Goal: Task Accomplishment & Management: Manage account settings

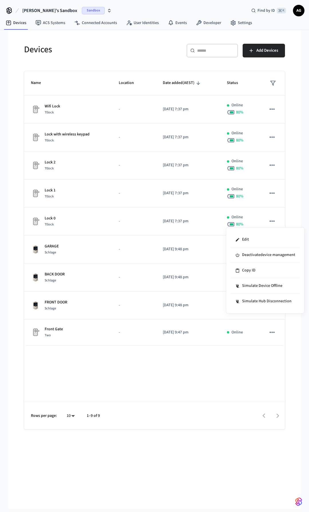
click at [179, 288] on div at bounding box center [154, 256] width 309 height 512
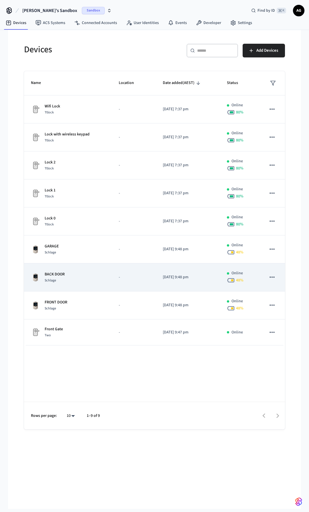
click at [173, 277] on p "[DATE] 9:48 pm" at bounding box center [188, 277] width 50 height 6
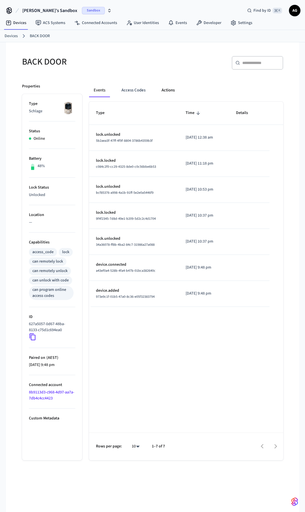
click at [169, 89] on button "Actions" at bounding box center [168, 90] width 22 height 14
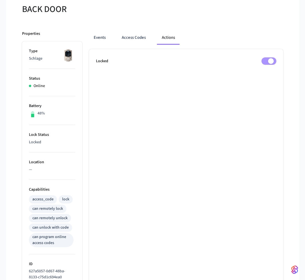
scroll to position [20, 0]
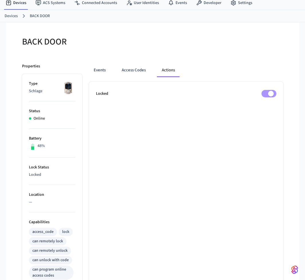
click at [8, 17] on link "Devices" at bounding box center [11, 16] width 13 height 6
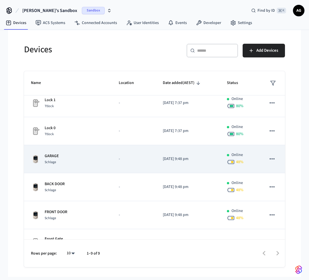
scroll to position [94, 0]
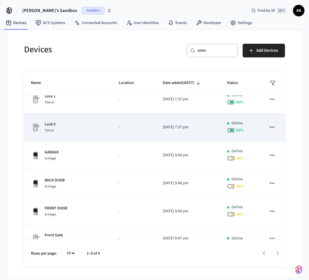
click at [61, 130] on div "Lock 0 Ttlock" at bounding box center [68, 128] width 74 height 12
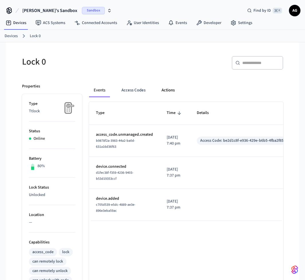
click at [169, 90] on button "Actions" at bounding box center [168, 90] width 22 height 14
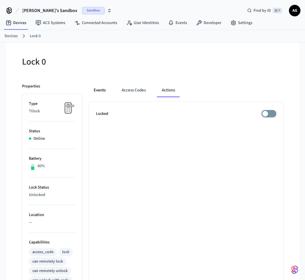
click at [98, 91] on button "Events" at bounding box center [99, 90] width 21 height 14
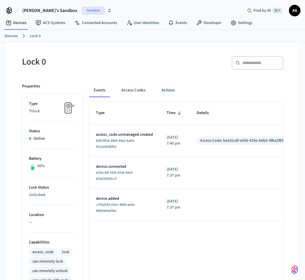
click at [11, 35] on link "Devices" at bounding box center [11, 36] width 13 height 6
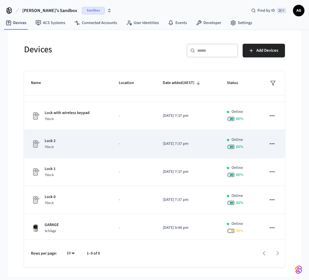
scroll to position [76, 0]
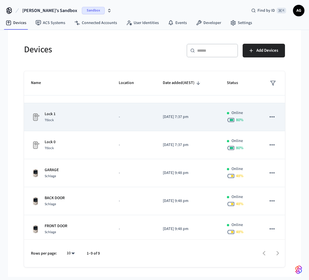
click at [53, 114] on p "Lock 1" at bounding box center [50, 114] width 11 height 6
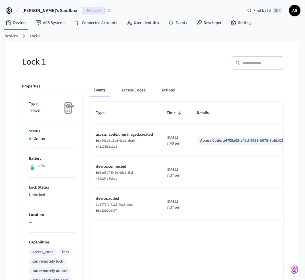
click at [11, 35] on link "Devices" at bounding box center [11, 36] width 13 height 6
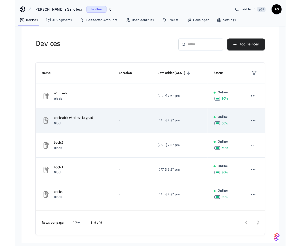
scroll to position [106, 0]
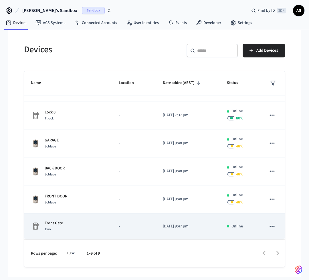
click at [62, 225] on p "Front Gate" at bounding box center [54, 223] width 18 height 6
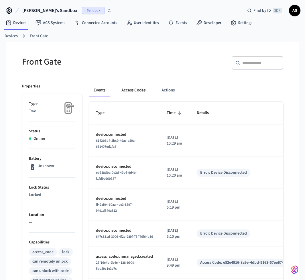
click at [144, 90] on button "Access Codes" at bounding box center [133, 90] width 33 height 14
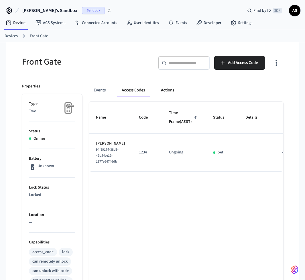
click at [169, 92] on button "Actions" at bounding box center [167, 90] width 22 height 14
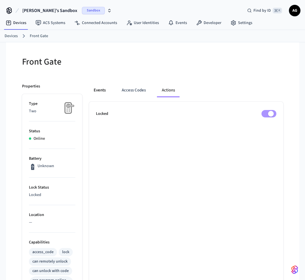
click at [98, 90] on button "Events" at bounding box center [99, 90] width 21 height 14
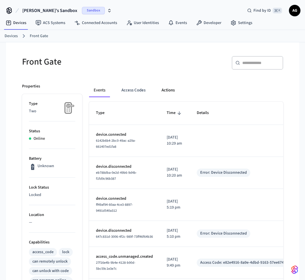
click at [167, 91] on button "Actions" at bounding box center [168, 90] width 22 height 14
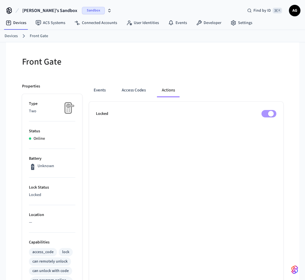
click at [10, 37] on link "Devices" at bounding box center [11, 36] width 13 height 6
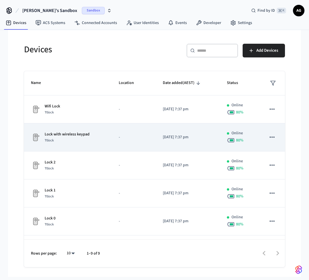
click at [73, 135] on p "Lock with wireless keypad" at bounding box center [67, 135] width 45 height 6
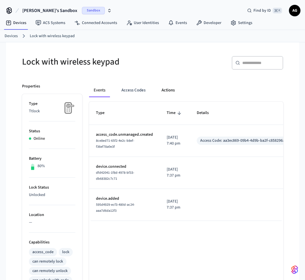
click at [164, 90] on button "Actions" at bounding box center [168, 90] width 22 height 14
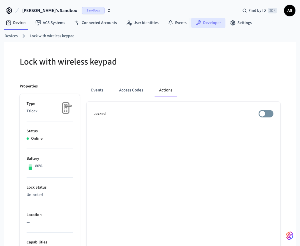
click at [207, 23] on link "Developer" at bounding box center [208, 23] width 34 height 10
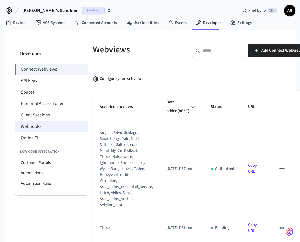
click at [44, 127] on li "Webhooks" at bounding box center [51, 126] width 73 height 11
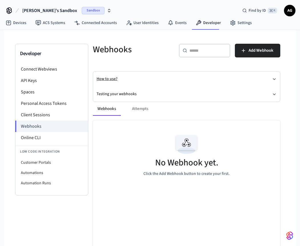
click at [107, 80] on button "How to use?" at bounding box center [187, 78] width 180 height 15
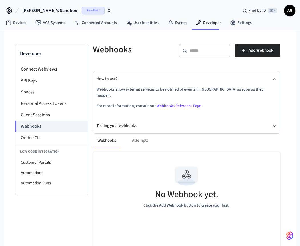
click at [172, 103] on link "Webhooks Reference Page" at bounding box center [179, 106] width 45 height 6
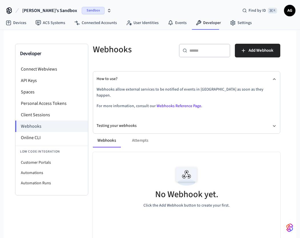
click at [142, 134] on div "Webhooks Attempts" at bounding box center [187, 141] width 188 height 14
click at [142, 135] on div "Webhooks Attempts" at bounding box center [187, 141] width 188 height 14
click at [254, 53] on span "Add Webhook" at bounding box center [261, 50] width 25 height 7
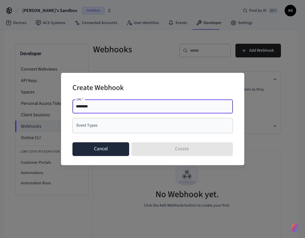
click at [108, 152] on button "Cancel" at bounding box center [100, 149] width 57 height 14
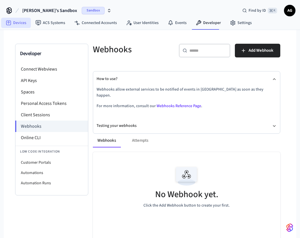
click at [18, 23] on link "Devices" at bounding box center [16, 23] width 30 height 10
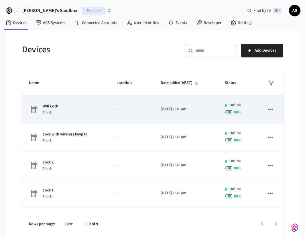
click at [145, 113] on td "-" at bounding box center [132, 109] width 44 height 28
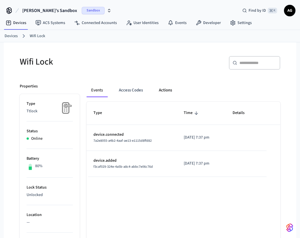
click at [165, 92] on button "Actions" at bounding box center [165, 90] width 22 height 14
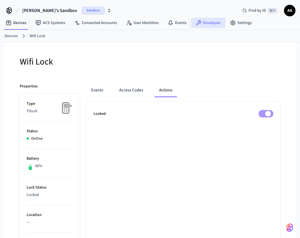
click at [207, 21] on link "Developer" at bounding box center [208, 23] width 34 height 10
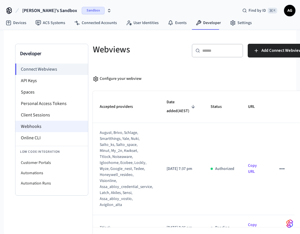
click at [34, 128] on li "Webhooks" at bounding box center [51, 126] width 73 height 11
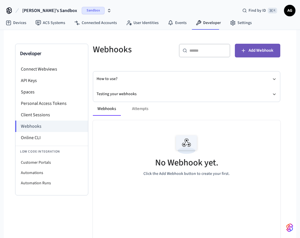
click at [250, 52] on span "Add Webhook" at bounding box center [261, 50] width 25 height 7
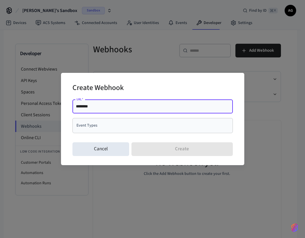
paste input "**********"
click at [120, 106] on input "**********" at bounding box center [152, 107] width 153 height 6
type input "**********"
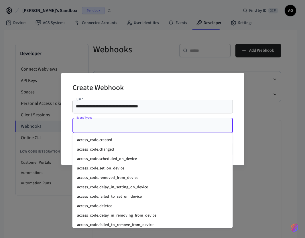
click at [107, 126] on input "Event Types" at bounding box center [148, 126] width 146 height 10
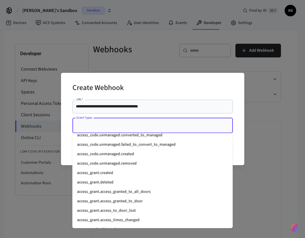
scroll to position [160, 0]
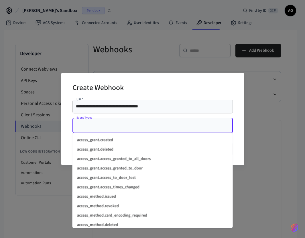
click at [107, 168] on li "access_grant.access_granted_to_door" at bounding box center [152, 168] width 160 height 9
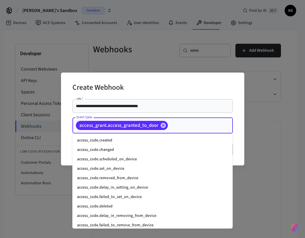
click at [175, 125] on input "Event Types" at bounding box center [190, 126] width 45 height 10
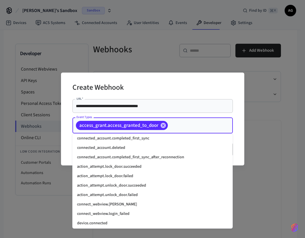
scroll to position [442, 0]
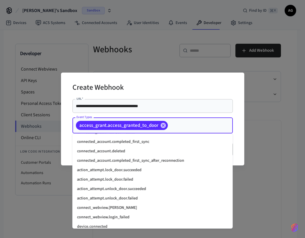
click at [119, 170] on li "action_attempt.lock_door.succeeded" at bounding box center [152, 170] width 160 height 9
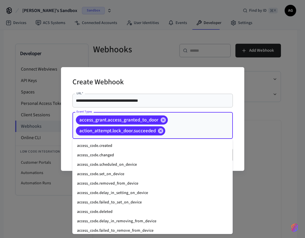
click at [178, 129] on input "Event Types" at bounding box center [190, 131] width 48 height 10
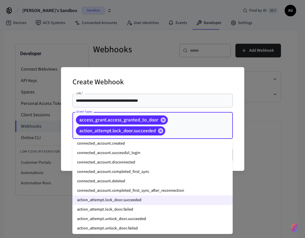
scroll to position [443, 0]
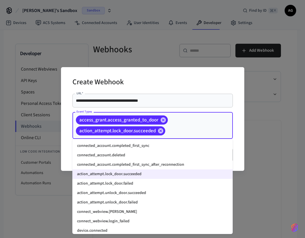
click at [103, 194] on li "action_attempt.unlock_door.succeeded" at bounding box center [152, 192] width 160 height 9
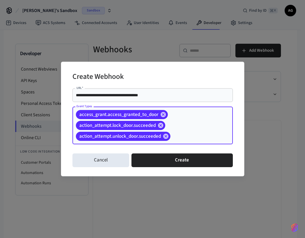
click at [182, 134] on input "Event Types" at bounding box center [192, 137] width 43 height 10
click at [181, 137] on input "Event Types" at bounding box center [192, 137] width 43 height 10
click at [180, 135] on input "Event Types" at bounding box center [192, 137] width 43 height 10
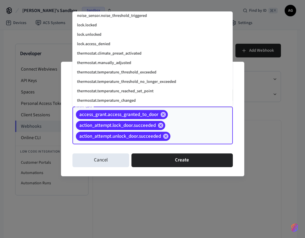
scroll to position [728, 0]
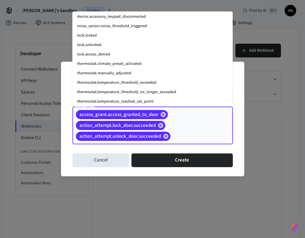
click at [91, 36] on li "lock.locked" at bounding box center [152, 35] width 160 height 9
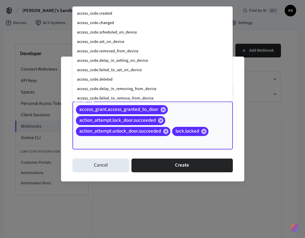
click at [112, 140] on input "Event Types" at bounding box center [144, 142] width 139 height 10
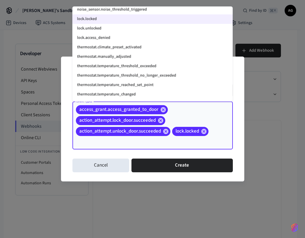
scroll to position [736, 0]
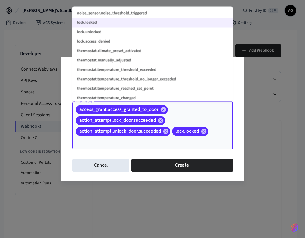
click at [100, 33] on li "lock.unlocked" at bounding box center [152, 31] width 160 height 9
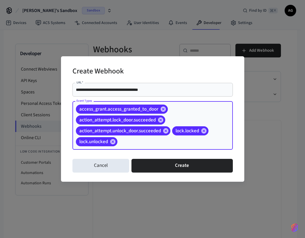
click at [134, 142] on input "Event Types" at bounding box center [166, 142] width 96 height 10
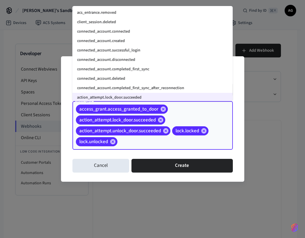
scroll to position [415, 0]
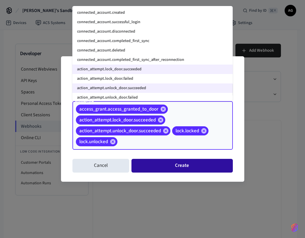
click at [160, 168] on button "Create" at bounding box center [181, 166] width 101 height 14
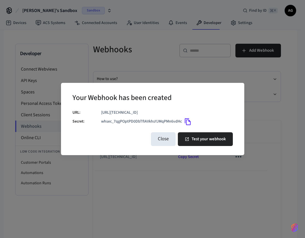
click at [187, 121] on icon "Copy" at bounding box center [187, 121] width 7 height 7
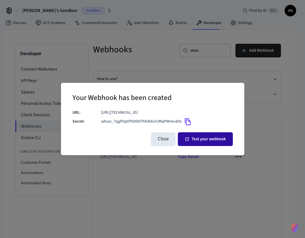
click at [197, 142] on button "Test your webhook" at bounding box center [205, 139] width 55 height 14
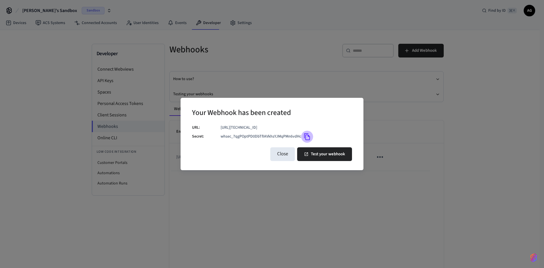
click at [307, 137] on icon "Copy" at bounding box center [307, 136] width 7 height 7
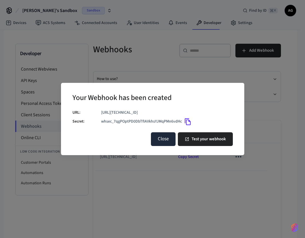
click at [162, 140] on button "Close" at bounding box center [163, 139] width 25 height 14
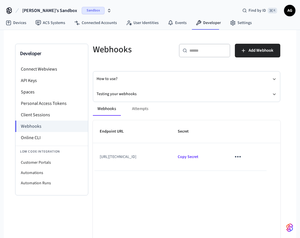
click at [145, 109] on div "Webhooks Attempts" at bounding box center [187, 109] width 188 height 14
click at [122, 95] on button "Testing your webhooks" at bounding box center [187, 94] width 180 height 15
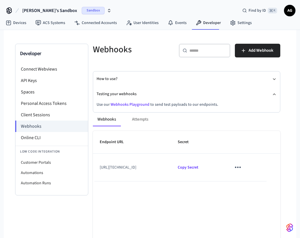
click at [124, 104] on link "Webhooks Playground" at bounding box center [130, 105] width 39 height 6
click at [241, 167] on icon "sticky table" at bounding box center [238, 167] width 6 height 1
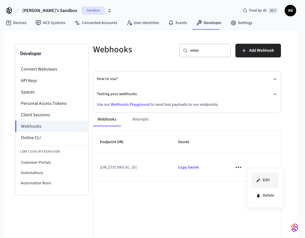
click at [265, 180] on li "Edit" at bounding box center [264, 180] width 27 height 15
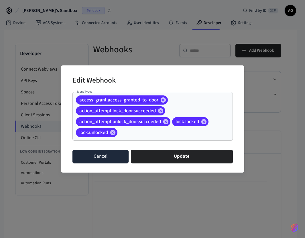
click at [115, 159] on button "Cancel" at bounding box center [100, 157] width 56 height 14
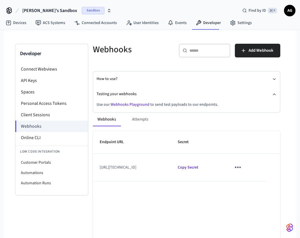
click at [242, 166] on icon "sticky table" at bounding box center [238, 167] width 9 height 9
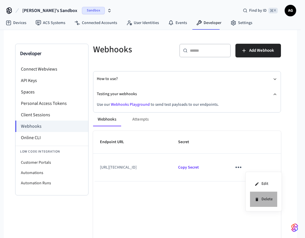
click at [265, 200] on li "Delete" at bounding box center [263, 199] width 27 height 15
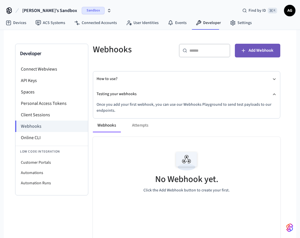
click at [257, 50] on span "Add Webhook" at bounding box center [261, 50] width 25 height 7
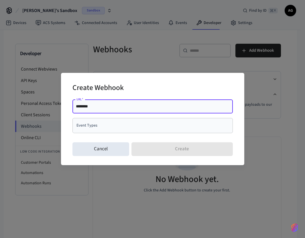
drag, startPoint x: 96, startPoint y: 106, endPoint x: 67, endPoint y: 104, distance: 28.9
click at [67, 104] on div "Create Webhook URL   * ******** URL   * Event Types Event Types Cancel Create" at bounding box center [152, 119] width 183 height 92
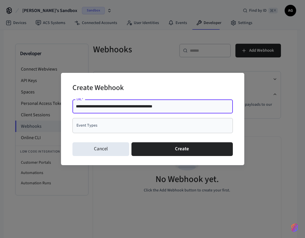
type input "**********"
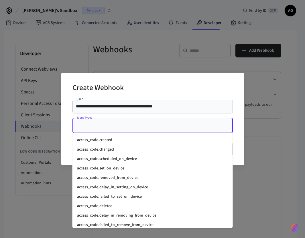
click at [92, 128] on input "Event Types" at bounding box center [148, 126] width 146 height 10
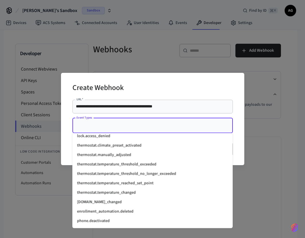
scroll to position [713, 0]
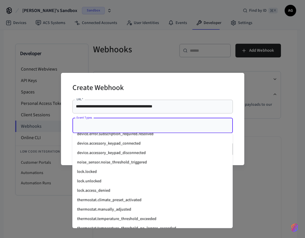
click at [104, 172] on li "lock.locked" at bounding box center [152, 172] width 160 height 9
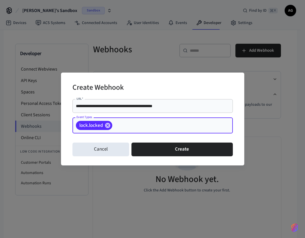
click at [127, 125] on input "Event Types" at bounding box center [163, 126] width 101 height 10
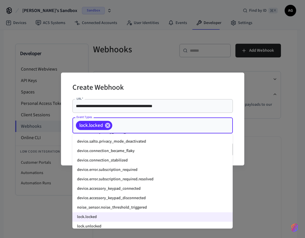
scroll to position [672, 0]
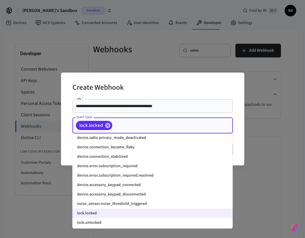
click at [97, 222] on li "lock.unlocked" at bounding box center [152, 222] width 160 height 9
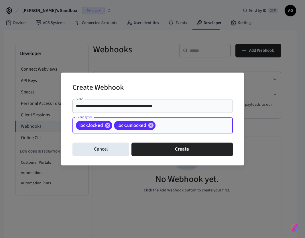
click at [167, 126] on input "Event Types" at bounding box center [185, 126] width 58 height 10
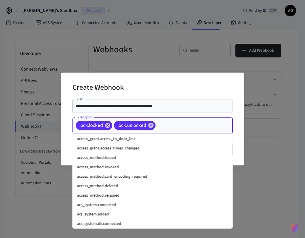
scroll to position [207, 0]
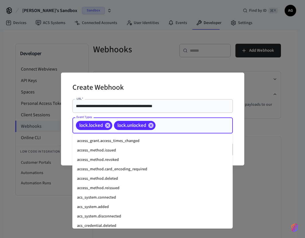
click at [106, 198] on li "acs_system.connected" at bounding box center [152, 197] width 160 height 9
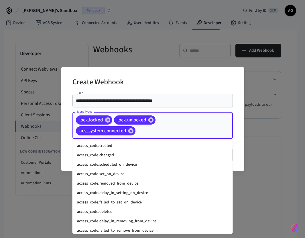
click at [144, 131] on input "Event Types" at bounding box center [175, 131] width 78 height 10
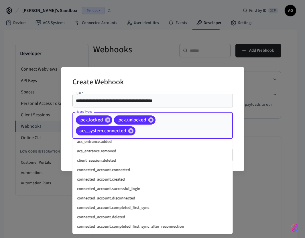
scroll to position [401, 0]
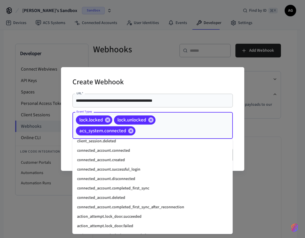
click at [113, 217] on li "action_attempt.lock_door.succeeded" at bounding box center [152, 216] width 160 height 9
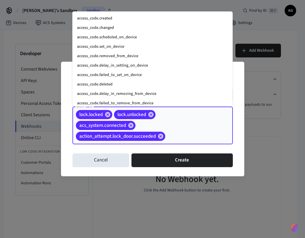
click at [174, 138] on input "Event Types" at bounding box center [190, 137] width 48 height 10
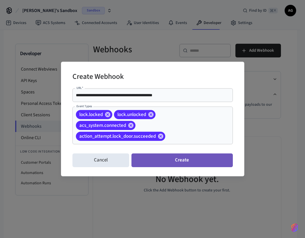
click at [176, 161] on button "Create" at bounding box center [181, 161] width 101 height 14
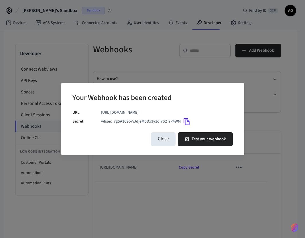
click at [185, 121] on icon "Copy" at bounding box center [186, 121] width 7 height 7
click at [165, 140] on button "Close" at bounding box center [163, 139] width 25 height 14
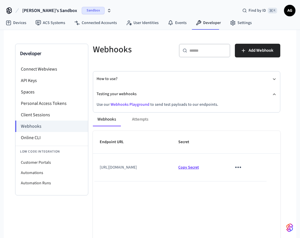
click at [199, 167] on span "Copy Secret" at bounding box center [188, 168] width 21 height 6
click at [243, 168] on icon "sticky table" at bounding box center [238, 167] width 9 height 9
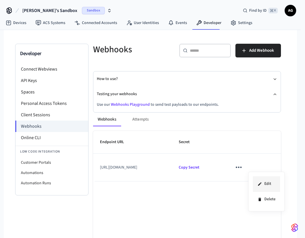
click at [266, 185] on li "Edit" at bounding box center [265, 183] width 27 height 15
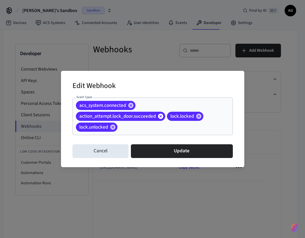
click at [160, 117] on icon at bounding box center [160, 116] width 6 height 6
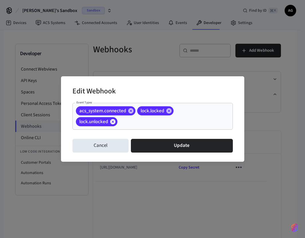
click at [114, 122] on icon at bounding box center [112, 121] width 5 height 5
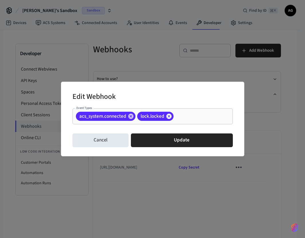
click at [169, 116] on icon at bounding box center [168, 116] width 5 height 5
click at [131, 117] on icon at bounding box center [131, 116] width 6 height 6
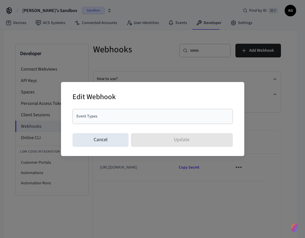
click at [116, 112] on input "Event Types" at bounding box center [148, 117] width 146 height 10
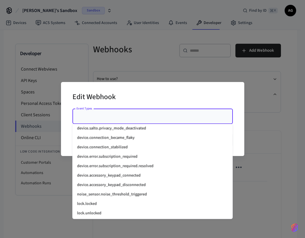
scroll to position [702, 0]
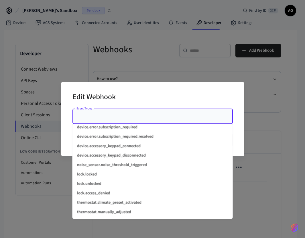
click at [98, 176] on li "lock.locked" at bounding box center [152, 174] width 160 height 9
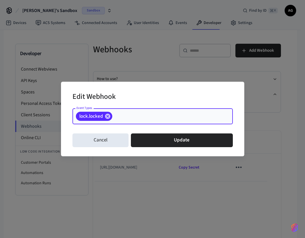
click at [125, 116] on input "Event Types" at bounding box center [163, 117] width 101 height 10
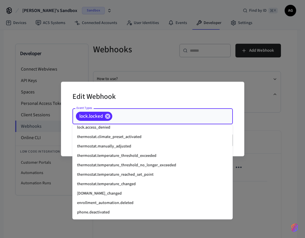
scroll to position [739, 0]
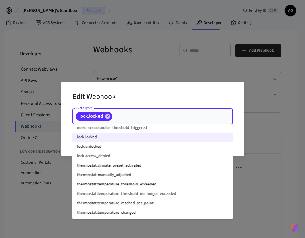
click at [96, 147] on li "lock.unlocked" at bounding box center [152, 146] width 160 height 9
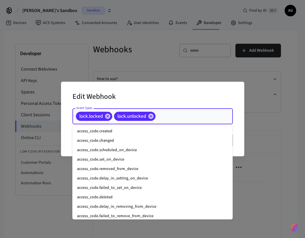
click at [165, 117] on input "Event Types" at bounding box center [185, 117] width 58 height 10
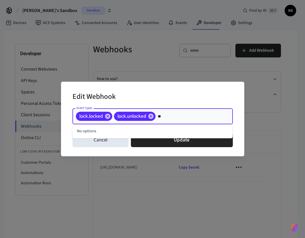
type input "*"
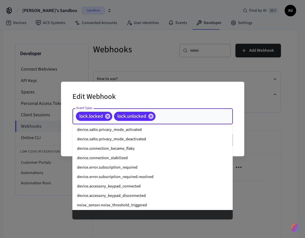
scroll to position [662, 0]
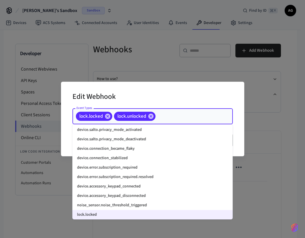
paste input "**********"
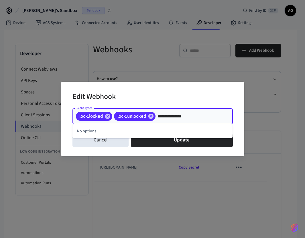
drag, startPoint x: 194, startPoint y: 117, endPoint x: 169, endPoint y: 116, distance: 24.6
click at [169, 116] on input "**********" at bounding box center [185, 117] width 58 height 10
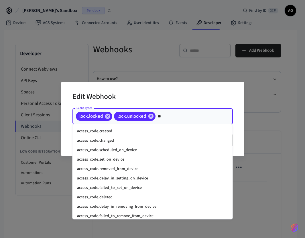
type input "*"
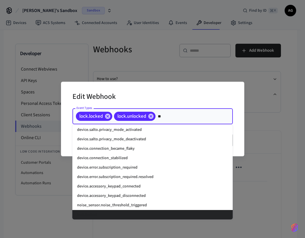
scroll to position [0, 0]
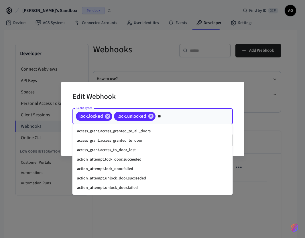
type input "*"
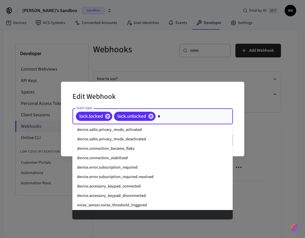
scroll to position [606, 0]
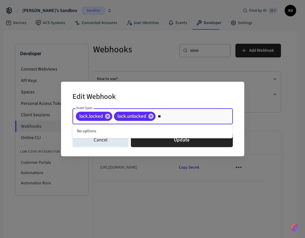
type input "*"
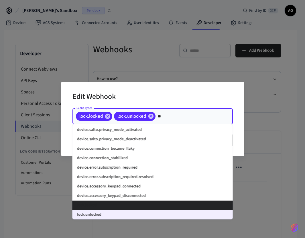
scroll to position [0, 0]
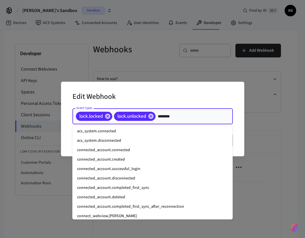
type input "*********"
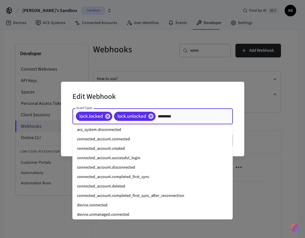
scroll to position [15, 0]
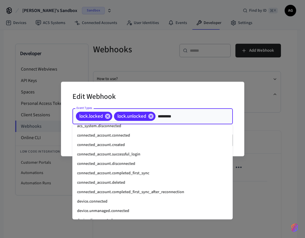
click at [107, 201] on li "device.connected" at bounding box center [152, 201] width 160 height 9
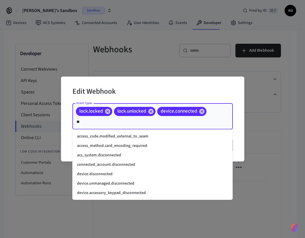
scroll to position [0, 0]
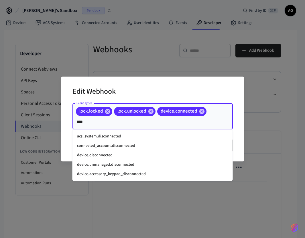
type input "*****"
click at [96, 156] on li "device.disconnected" at bounding box center [152, 155] width 160 height 9
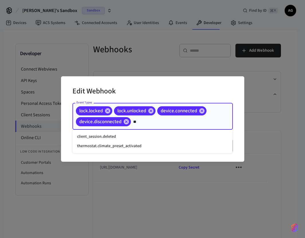
type input "*"
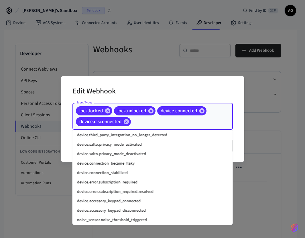
scroll to position [662, 0]
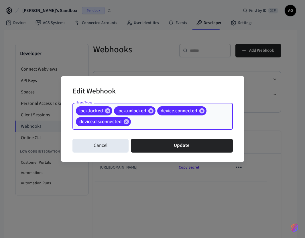
drag, startPoint x: 138, startPoint y: 122, endPoint x: 79, endPoint y: 112, distance: 59.6
click at [82, 112] on div "lock.locked lock.unlocked device.connected device.disconnected Event Types" at bounding box center [152, 116] width 160 height 27
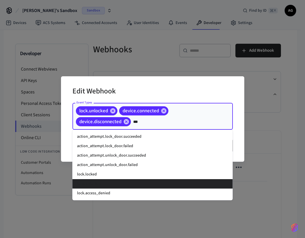
scroll to position [0, 0]
type input "******"
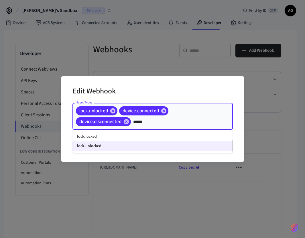
click at [111, 136] on li "lock.locked" at bounding box center [152, 136] width 160 height 9
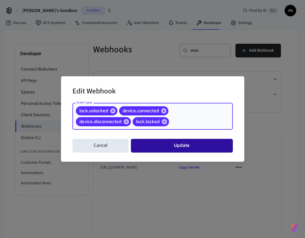
click at [172, 148] on button "Update" at bounding box center [182, 146] width 102 height 14
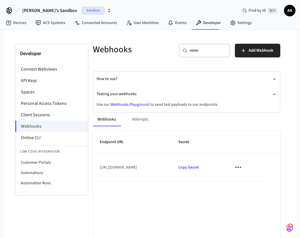
click at [243, 167] on icon "sticky table" at bounding box center [238, 167] width 9 height 9
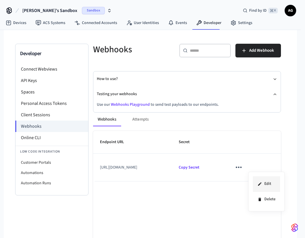
click at [270, 183] on li "Edit" at bounding box center [265, 183] width 27 height 15
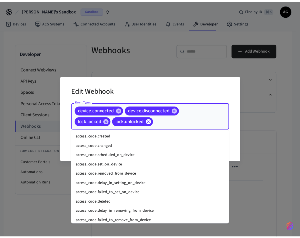
scroll to position [445, 0]
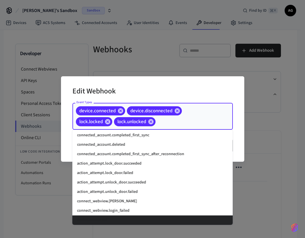
drag, startPoint x: 166, startPoint y: 126, endPoint x: 81, endPoint y: 115, distance: 86.2
click at [83, 115] on div "device.connected device.disconnected lock.locked lock.unlocked Event Types" at bounding box center [152, 116] width 160 height 27
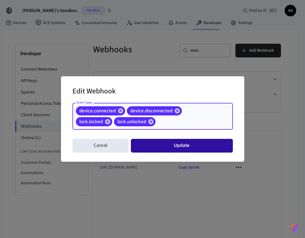
click at [168, 148] on button "Update" at bounding box center [182, 146] width 102 height 14
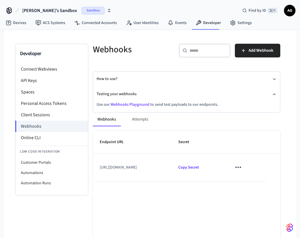
click at [243, 168] on icon "sticky table" at bounding box center [238, 167] width 9 height 9
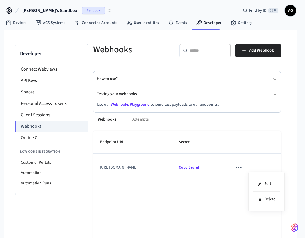
click at [254, 168] on div at bounding box center [152, 119] width 305 height 238
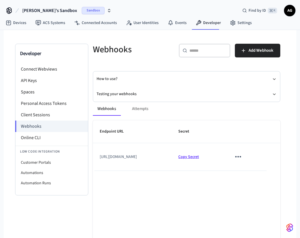
click at [199, 154] on span "Copy Secret" at bounding box center [188, 157] width 21 height 6
click at [199, 156] on span "Copy Secret" at bounding box center [188, 157] width 21 height 6
click at [199, 157] on span "Copy Secret" at bounding box center [188, 157] width 21 height 6
drag, startPoint x: 100, startPoint y: 156, endPoint x: 196, endPoint y: 158, distance: 95.2
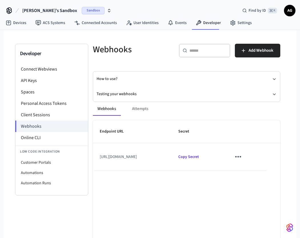
click at [172, 158] on td "[URL][DOMAIN_NAME]" at bounding box center [132, 156] width 79 height 27
copy td "[URL][DOMAIN_NAME]"
click at [114, 157] on td "[URL][DOMAIN_NAME]" at bounding box center [132, 156] width 79 height 27
click at [101, 156] on td "[URL][DOMAIN_NAME]" at bounding box center [132, 156] width 79 height 27
drag, startPoint x: 100, startPoint y: 157, endPoint x: 158, endPoint y: 155, distance: 57.8
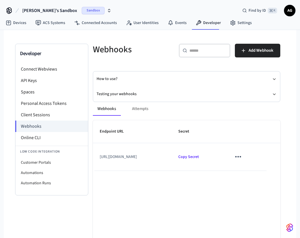
click at [158, 155] on td "https://seam-access-control.loca.lt/api/webhooks/seam" at bounding box center [132, 156] width 79 height 27
copy td "https://seam-access-control.loca.lt"
click at [127, 93] on button "Testing your webhooks" at bounding box center [187, 94] width 180 height 15
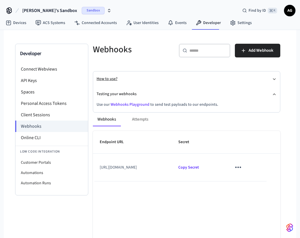
click at [107, 78] on button "How to use?" at bounding box center [187, 78] width 180 height 15
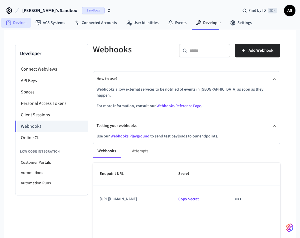
click at [21, 23] on link "Devices" at bounding box center [16, 23] width 30 height 10
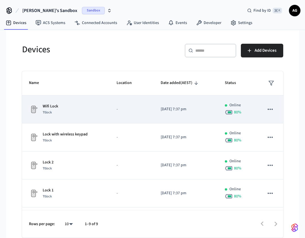
click at [98, 107] on div "Wifi Lock Ttlock" at bounding box center [66, 110] width 74 height 12
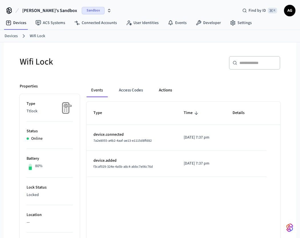
click at [163, 91] on button "Actions" at bounding box center [165, 90] width 22 height 14
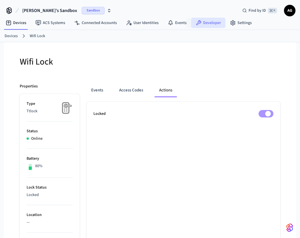
click at [207, 22] on link "Developer" at bounding box center [208, 23] width 34 height 10
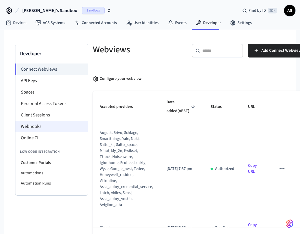
click at [34, 126] on li "Webhooks" at bounding box center [51, 126] width 73 height 11
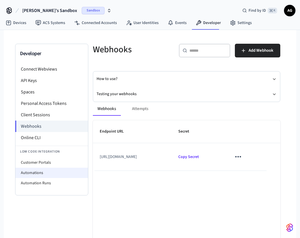
click at [36, 173] on li "Automations" at bounding box center [51, 173] width 73 height 10
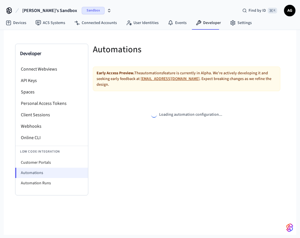
select select "**********"
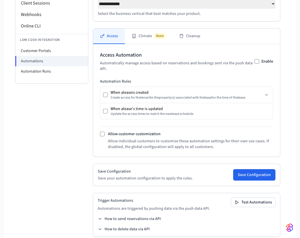
scroll to position [54, 0]
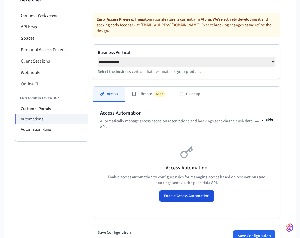
click at [184, 190] on button "Enable Access Automation" at bounding box center [187, 195] width 55 height 11
click at [153, 87] on button "Climate Soon" at bounding box center [148, 94] width 47 height 15
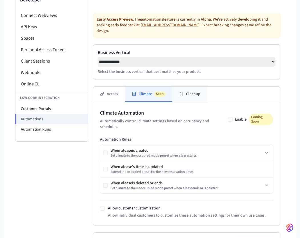
click at [187, 87] on button "Cleanup" at bounding box center [189, 94] width 35 height 15
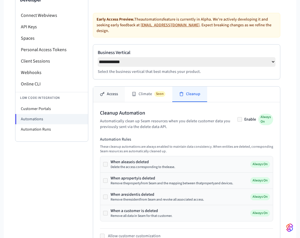
click at [109, 87] on button "Access" at bounding box center [109, 94] width 32 height 15
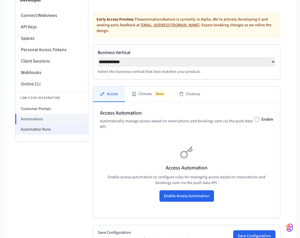
click at [34, 130] on li "Automation Runs" at bounding box center [51, 129] width 73 height 10
click at [28, 132] on li "Automation Runs" at bounding box center [51, 129] width 73 height 10
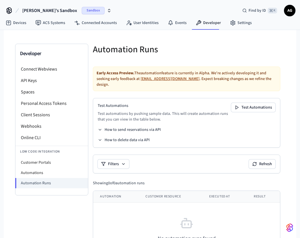
scroll to position [28, 0]
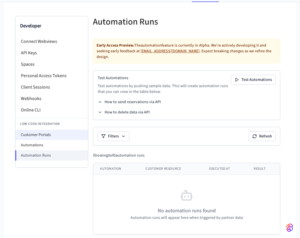
click at [39, 134] on li "Customer Portals" at bounding box center [51, 135] width 73 height 10
select select "**********"
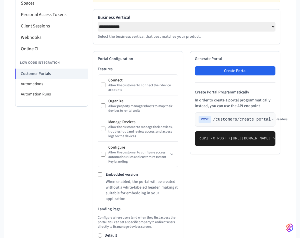
scroll to position [112, 0]
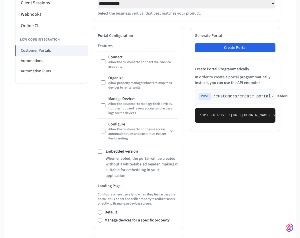
click at [274, 95] on icon at bounding box center [272, 96] width 3 height 3
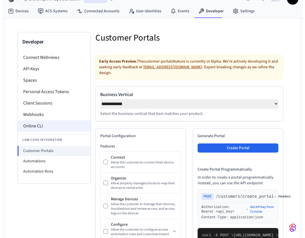
scroll to position [0, 0]
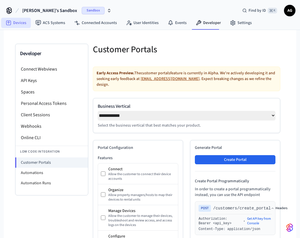
click at [21, 25] on link "Devices" at bounding box center [16, 23] width 30 height 10
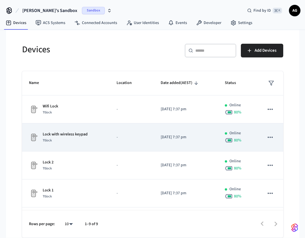
click at [55, 135] on p "Lock with wireless keypad" at bounding box center [65, 135] width 45 height 6
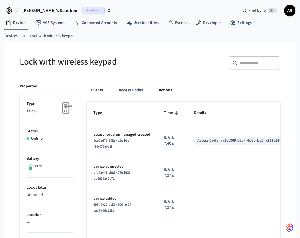
click at [163, 88] on button "Actions" at bounding box center [165, 90] width 22 height 14
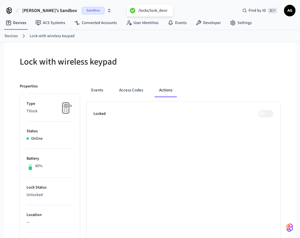
click at [268, 114] on span at bounding box center [266, 113] width 15 height 7
click at [266, 113] on span at bounding box center [266, 113] width 15 height 7
click at [203, 21] on link "Developer" at bounding box center [208, 23] width 34 height 10
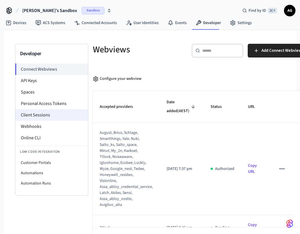
click at [49, 114] on li "Client Sessions" at bounding box center [51, 114] width 73 height 11
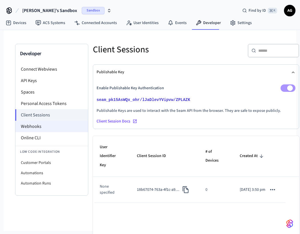
click at [34, 125] on li "Webhooks" at bounding box center [51, 126] width 73 height 11
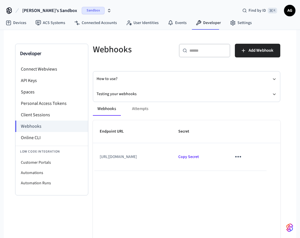
click at [142, 110] on div "Webhooks Attempts" at bounding box center [187, 109] width 188 height 14
click at [133, 93] on button "Testing your webhooks" at bounding box center [187, 94] width 180 height 15
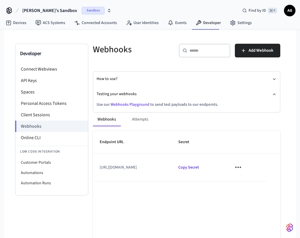
click at [133, 105] on link "Webhooks Playground" at bounding box center [130, 105] width 39 height 6
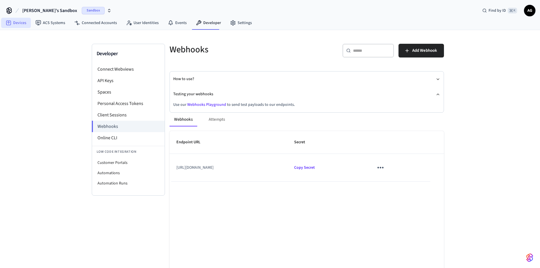
click at [16, 22] on link "Devices" at bounding box center [16, 23] width 30 height 10
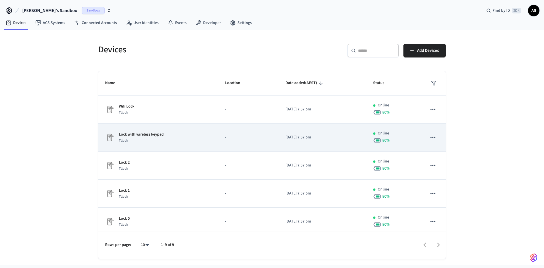
click at [143, 136] on p "Lock with wireless keypad" at bounding box center [141, 135] width 45 height 6
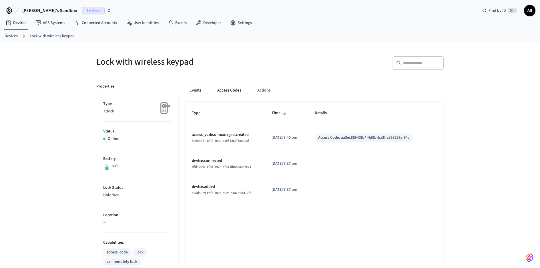
click at [234, 89] on button "Access Codes" at bounding box center [229, 90] width 33 height 14
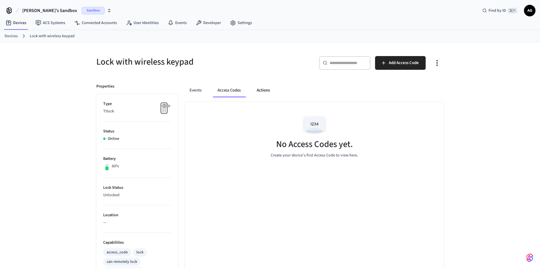
click at [261, 91] on button "Actions" at bounding box center [263, 90] width 22 height 14
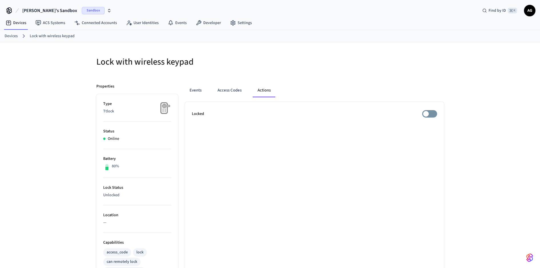
click at [13, 35] on link "Devices" at bounding box center [11, 36] width 13 height 6
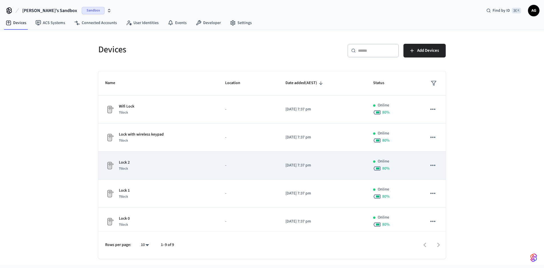
click at [213, 163] on td "Lock 2 Ttlock" at bounding box center [158, 166] width 120 height 28
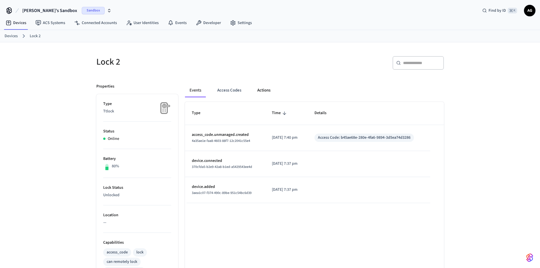
click at [265, 91] on button "Actions" at bounding box center [264, 90] width 22 height 14
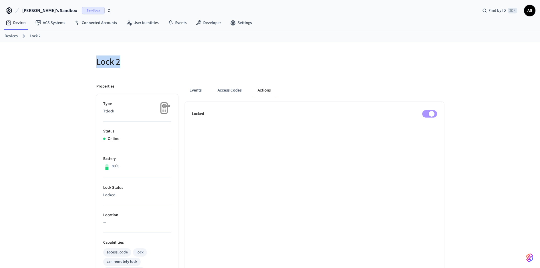
drag, startPoint x: 97, startPoint y: 61, endPoint x: 133, endPoint y: 62, distance: 36.6
click at [133, 62] on h5 "Lock 2" at bounding box center [181, 62] width 170 height 12
copy h5 "Lock 2"
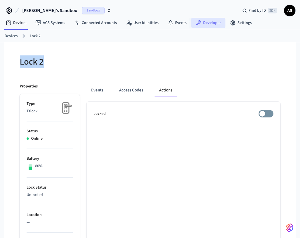
click at [212, 23] on link "Developer" at bounding box center [208, 23] width 34 height 10
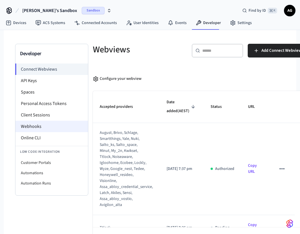
click at [36, 126] on li "Webhooks" at bounding box center [51, 126] width 73 height 11
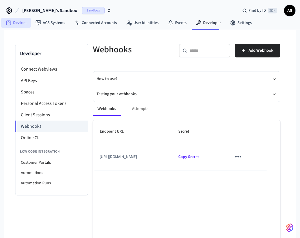
click at [13, 22] on link "Devices" at bounding box center [16, 23] width 30 height 10
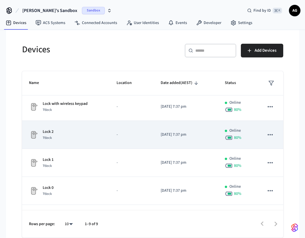
scroll to position [62, 0]
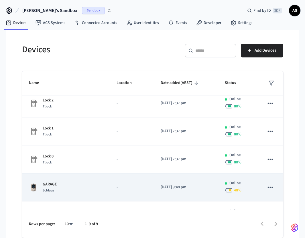
click at [101, 181] on td "GARAGE Schlage" at bounding box center [66, 188] width 88 height 28
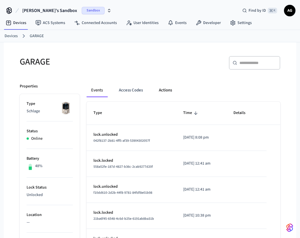
click at [168, 91] on button "Actions" at bounding box center [165, 90] width 22 height 14
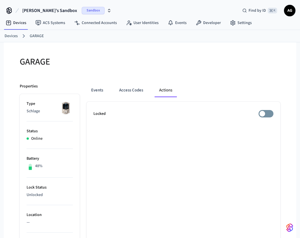
click at [12, 36] on link "Devices" at bounding box center [11, 36] width 13 height 6
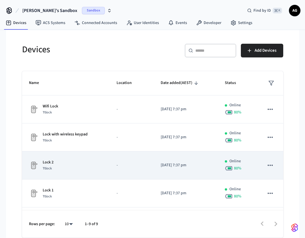
click at [61, 160] on div "Lock 2 Ttlock" at bounding box center [66, 166] width 74 height 12
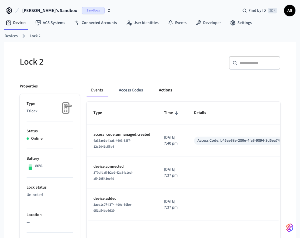
click at [164, 88] on button "Actions" at bounding box center [165, 90] width 22 height 14
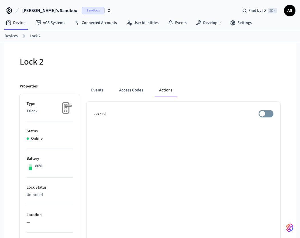
click at [11, 35] on link "Devices" at bounding box center [11, 36] width 13 height 6
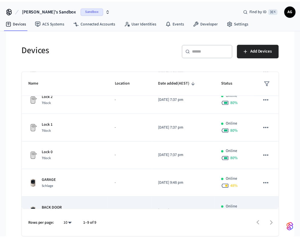
scroll to position [85, 0]
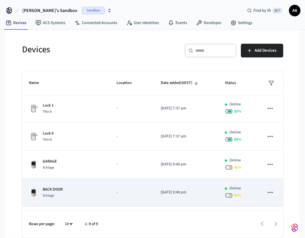
click at [50, 191] on p "BACK DOOR" at bounding box center [53, 190] width 20 height 6
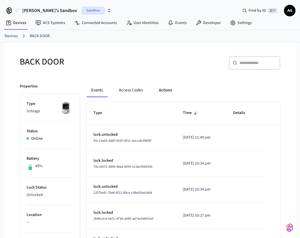
click at [167, 89] on button "Actions" at bounding box center [165, 90] width 22 height 14
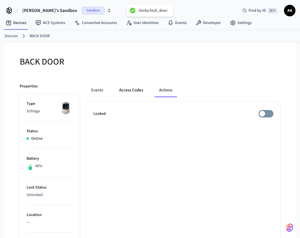
click at [135, 90] on button "Access Codes" at bounding box center [131, 90] width 33 height 14
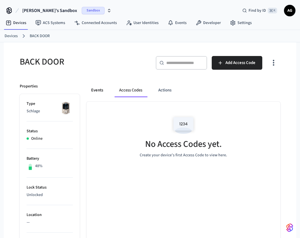
click at [94, 88] on button "Events" at bounding box center [97, 90] width 21 height 14
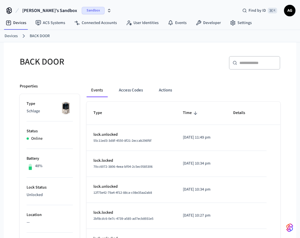
click at [9, 37] on link "Devices" at bounding box center [11, 36] width 13 height 6
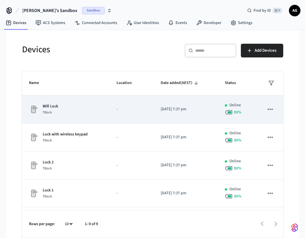
click at [50, 106] on p "Wifi Lock" at bounding box center [50, 107] width 15 height 6
click at [47, 107] on p "Wifi Lock" at bounding box center [50, 107] width 15 height 6
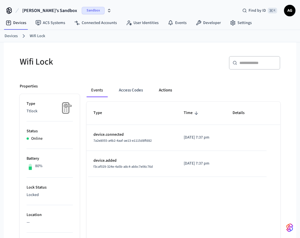
click at [164, 90] on button "Actions" at bounding box center [165, 90] width 22 height 14
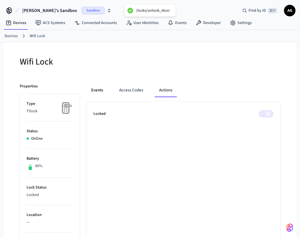
click at [98, 90] on button "Events" at bounding box center [97, 90] width 21 height 14
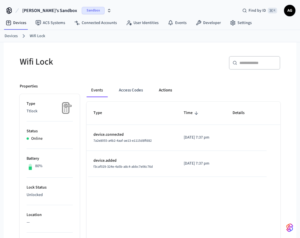
click at [166, 90] on button "Actions" at bounding box center [165, 90] width 22 height 14
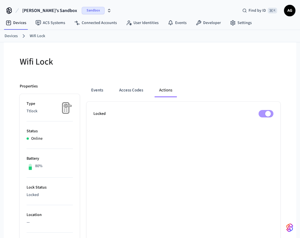
click at [13, 37] on link "Devices" at bounding box center [11, 36] width 13 height 6
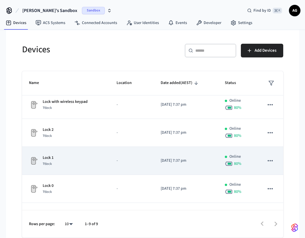
scroll to position [54, 0]
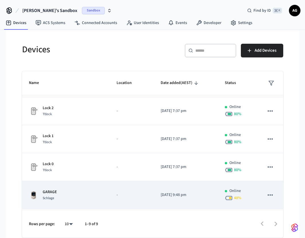
click at [60, 190] on div "GARAGE Schlage" at bounding box center [66, 195] width 74 height 12
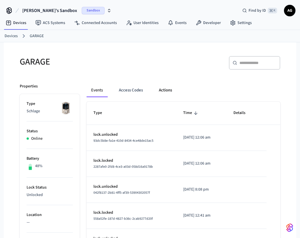
click at [165, 88] on button "Actions" at bounding box center [165, 90] width 22 height 14
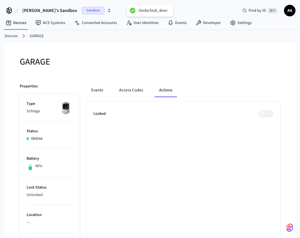
click at [267, 114] on span at bounding box center [266, 113] width 15 height 7
click at [98, 89] on button "Events" at bounding box center [97, 90] width 21 height 14
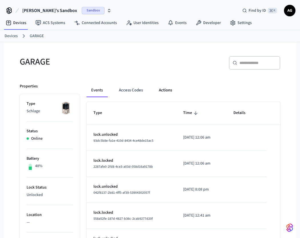
click at [166, 89] on button "Actions" at bounding box center [165, 90] width 22 height 14
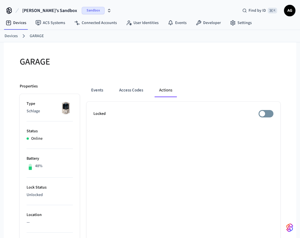
click at [12, 36] on link "Devices" at bounding box center [11, 36] width 13 height 6
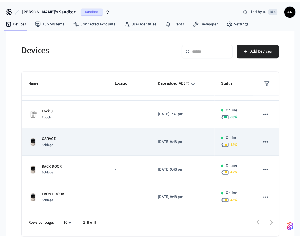
scroll to position [104, 0]
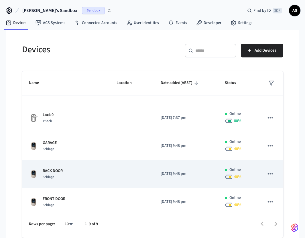
click at [66, 174] on div "BACK DOOR Schlage" at bounding box center [66, 174] width 74 height 12
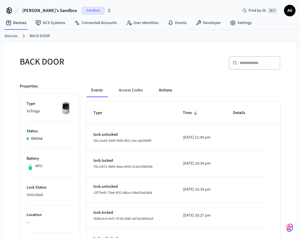
click at [165, 89] on button "Actions" at bounding box center [165, 90] width 22 height 14
click at [166, 91] on button "Actions" at bounding box center [165, 90] width 22 height 14
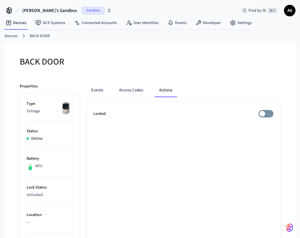
click at [10, 37] on link "Devices" at bounding box center [11, 36] width 13 height 6
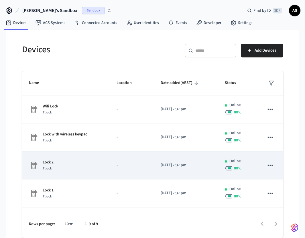
click at [50, 162] on p "Lock 2" at bounding box center [48, 163] width 11 height 6
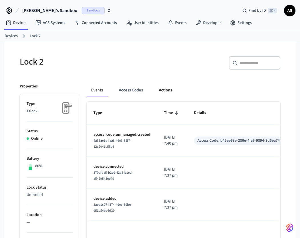
click at [168, 91] on button "Actions" at bounding box center [165, 90] width 22 height 14
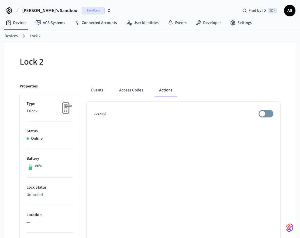
click at [290, 11] on span "AG" at bounding box center [290, 10] width 10 height 10
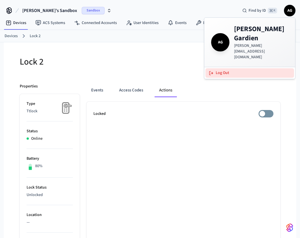
click at [224, 68] on button "Log Out" at bounding box center [250, 72] width 89 height 9
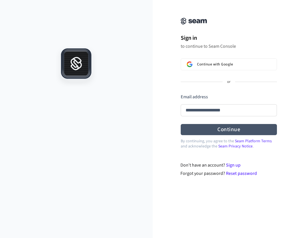
click at [214, 132] on button "Continue" at bounding box center [228, 129] width 96 height 11
type input "**********"
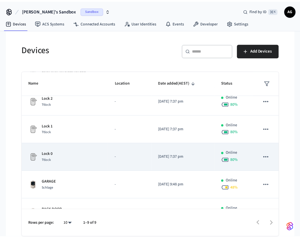
scroll to position [107, 0]
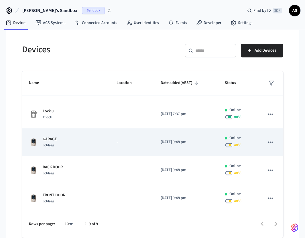
click at [99, 141] on div "GARAGE Schlage" at bounding box center [66, 142] width 74 height 12
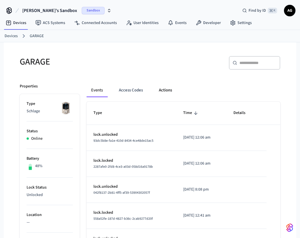
click at [163, 91] on button "Actions" at bounding box center [165, 90] width 22 height 14
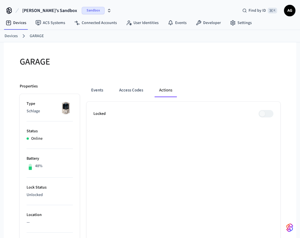
click at [263, 114] on span at bounding box center [266, 113] width 15 height 7
click at [267, 114] on span at bounding box center [266, 113] width 15 height 7
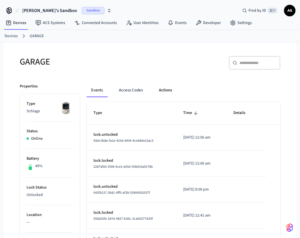
click at [169, 89] on button "Actions" at bounding box center [165, 90] width 22 height 14
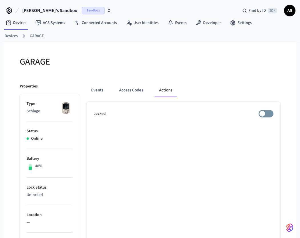
click at [10, 35] on link "Devices" at bounding box center [11, 36] width 13 height 6
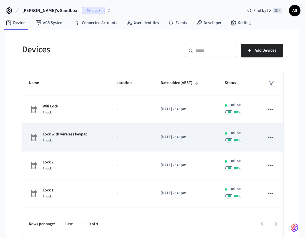
click at [71, 136] on p "Lock with wireless keypad" at bounding box center [65, 135] width 45 height 6
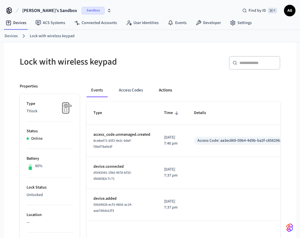
click at [161, 89] on button "Actions" at bounding box center [165, 90] width 22 height 14
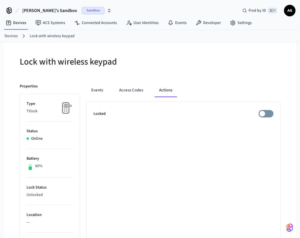
click at [14, 37] on link "Devices" at bounding box center [11, 36] width 13 height 6
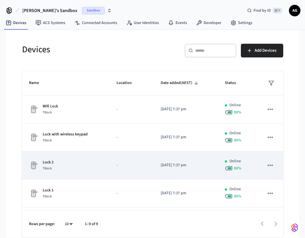
click at [67, 172] on td "Lock 2 Ttlock" at bounding box center [66, 166] width 88 height 28
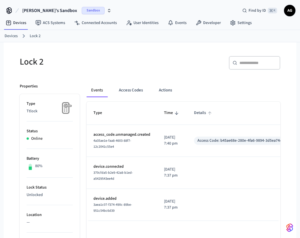
click at [202, 114] on span "Details" at bounding box center [203, 113] width 19 height 9
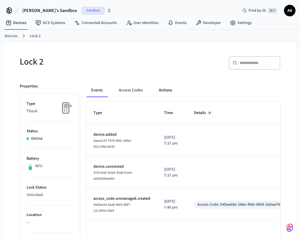
click at [167, 90] on button "Actions" at bounding box center [165, 90] width 22 height 14
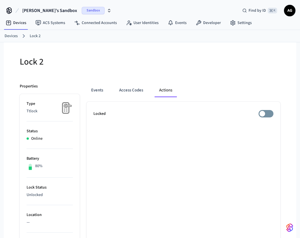
click at [15, 37] on link "Devices" at bounding box center [11, 36] width 13 height 6
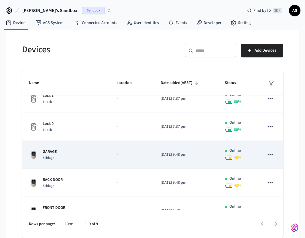
scroll to position [123, 0]
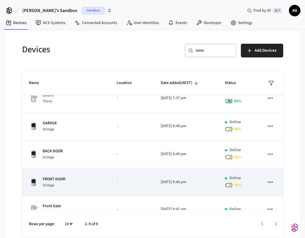
click at [98, 178] on div "FRONT DOOR [PERSON_NAME]" at bounding box center [66, 182] width 74 height 12
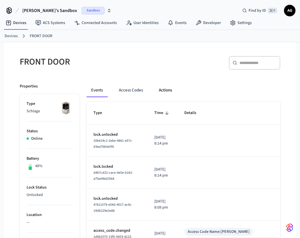
click at [169, 90] on button "Actions" at bounding box center [165, 90] width 22 height 14
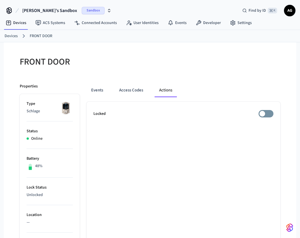
click at [12, 36] on link "Devices" at bounding box center [11, 36] width 13 height 6
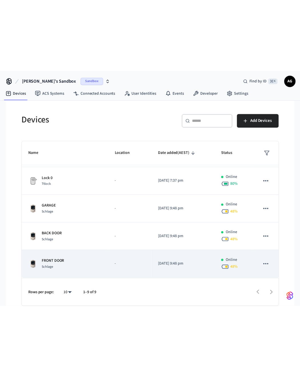
scroll to position [136, 0]
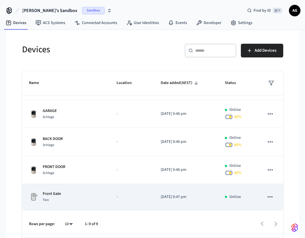
click at [56, 189] on td "Front Gate Two" at bounding box center [66, 197] width 88 height 26
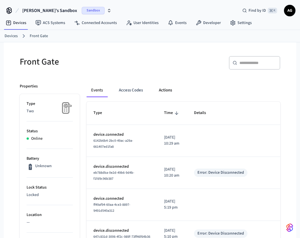
click at [164, 88] on button "Actions" at bounding box center [165, 90] width 22 height 14
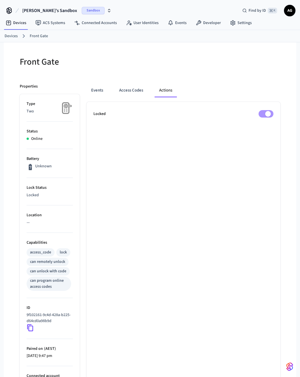
click at [12, 36] on link "Devices" at bounding box center [11, 36] width 13 height 6
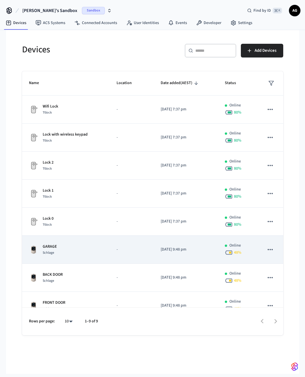
click at [61, 238] on div "GARAGE Schlage" at bounding box center [66, 250] width 74 height 12
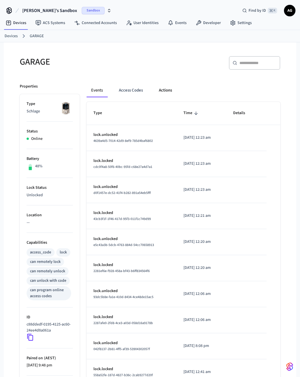
click at [160, 92] on button "Actions" at bounding box center [165, 90] width 22 height 14
